Goal: Browse casually: Explore the website without a specific task or goal

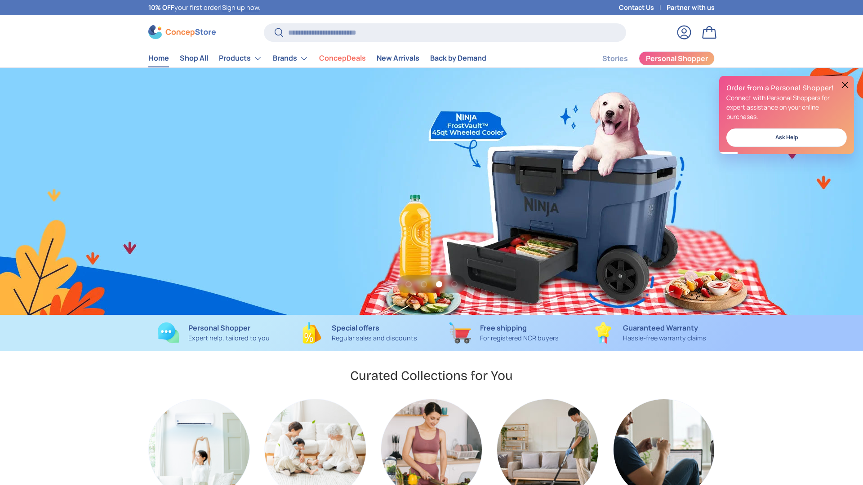
scroll to position [0, 1726]
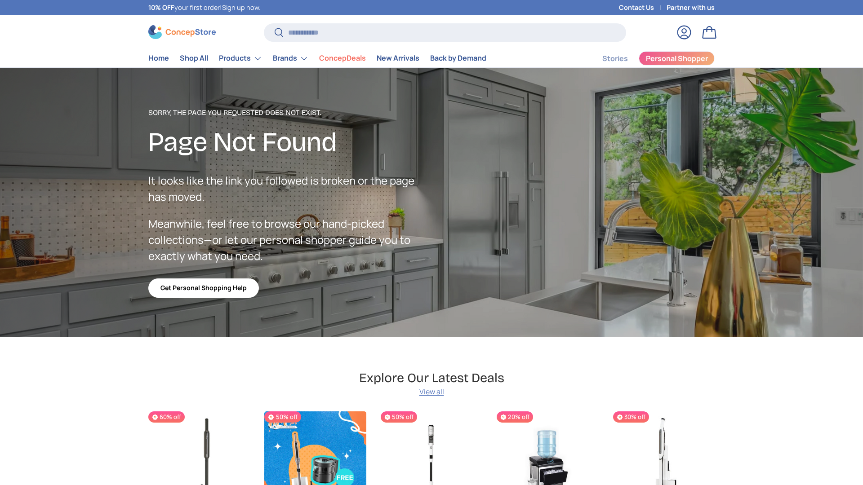
scroll to position [1562, 3674]
